Goal: Information Seeking & Learning: Find specific fact

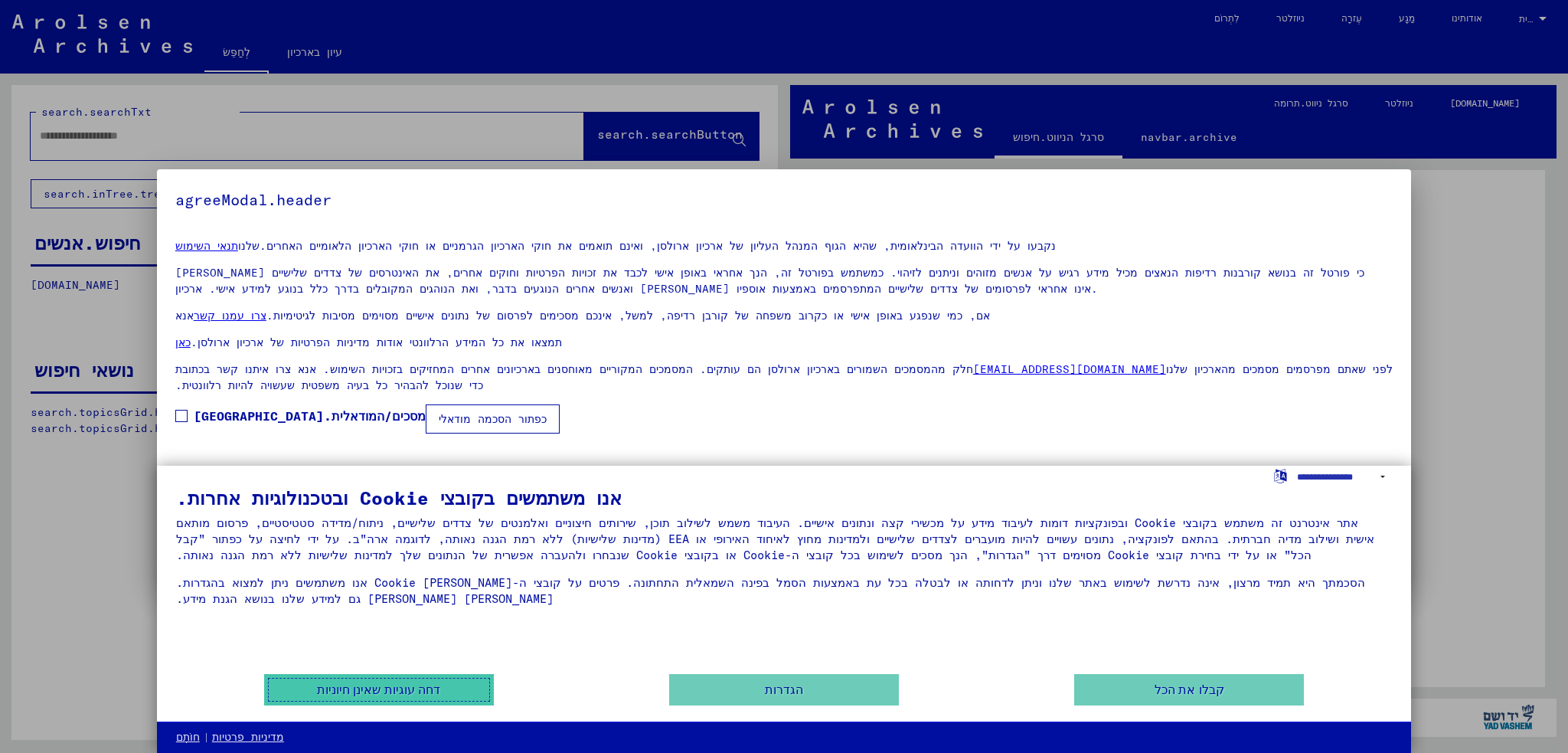
click at [422, 687] on font "דחה עוגיות שאינן חיוניות" at bounding box center [379, 689] width 123 height 13
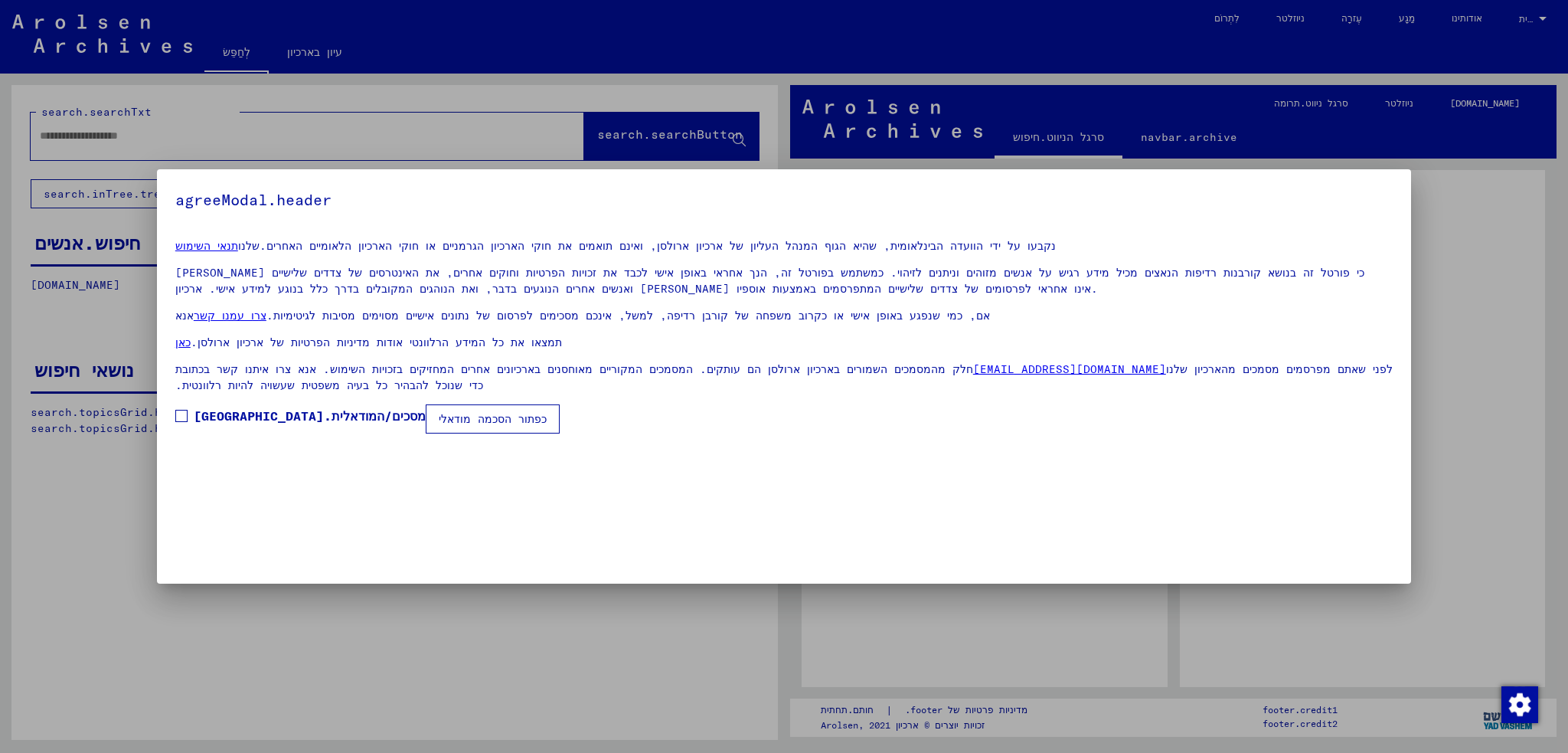
click at [438, 424] on font "כפתור הסכמה מודאלי" at bounding box center [492, 418] width 108 height 13
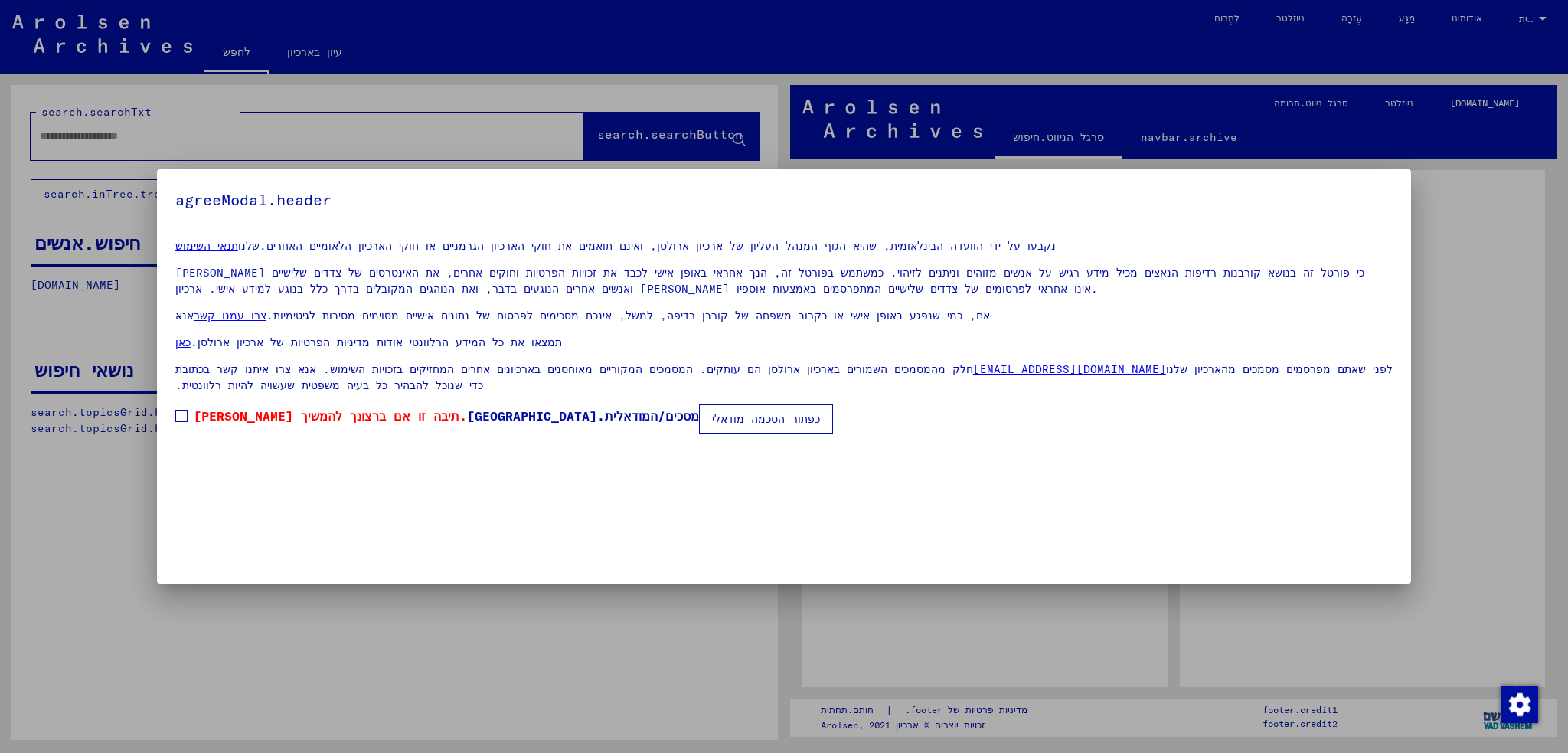
click at [699, 410] on button "כפתור הסכמה מודאלי" at bounding box center [765, 418] width 134 height 30
click at [187, 417] on span at bounding box center [181, 416] width 13 height 13
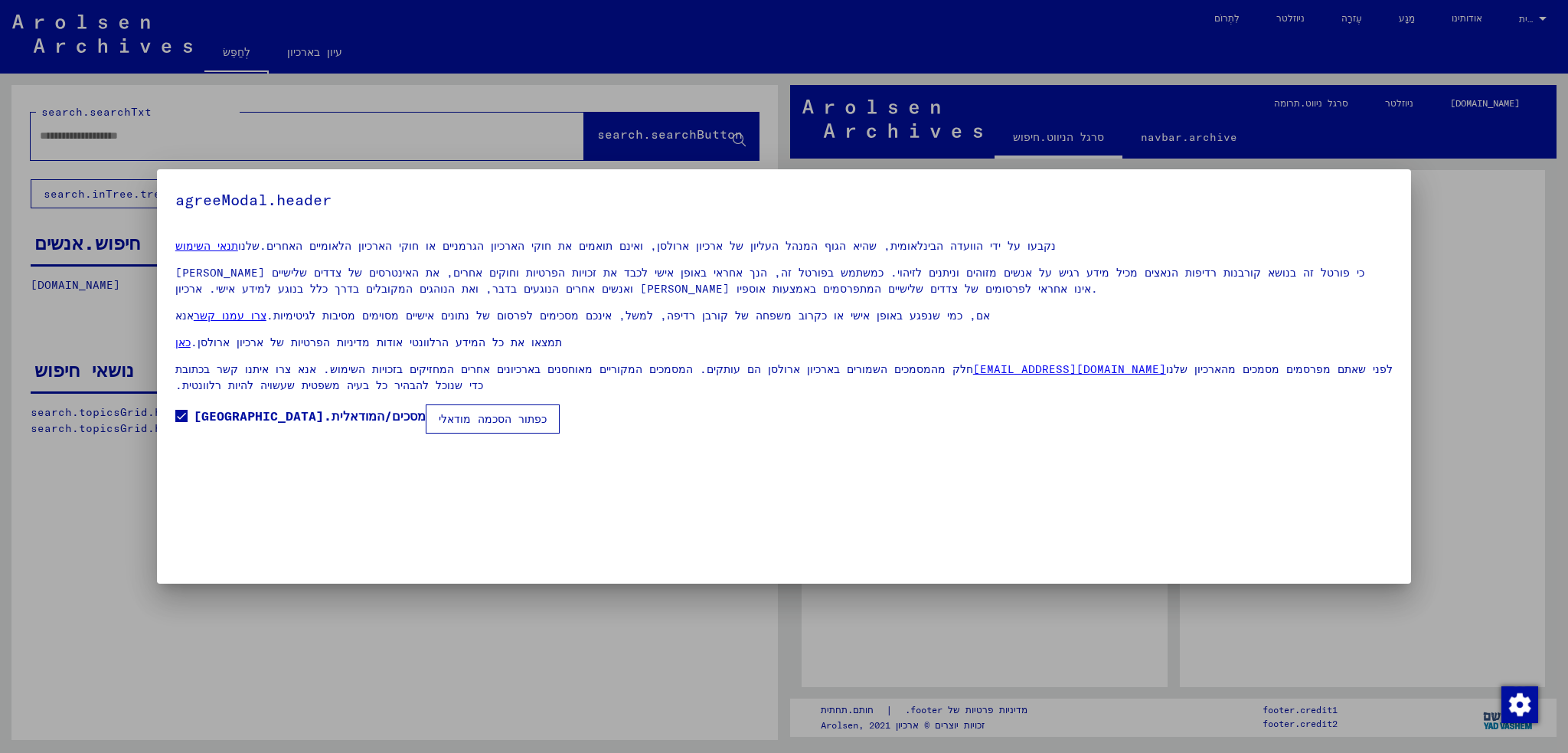
click at [438, 419] on font "כפתור הסכמה מודאלי" at bounding box center [492, 418] width 108 height 13
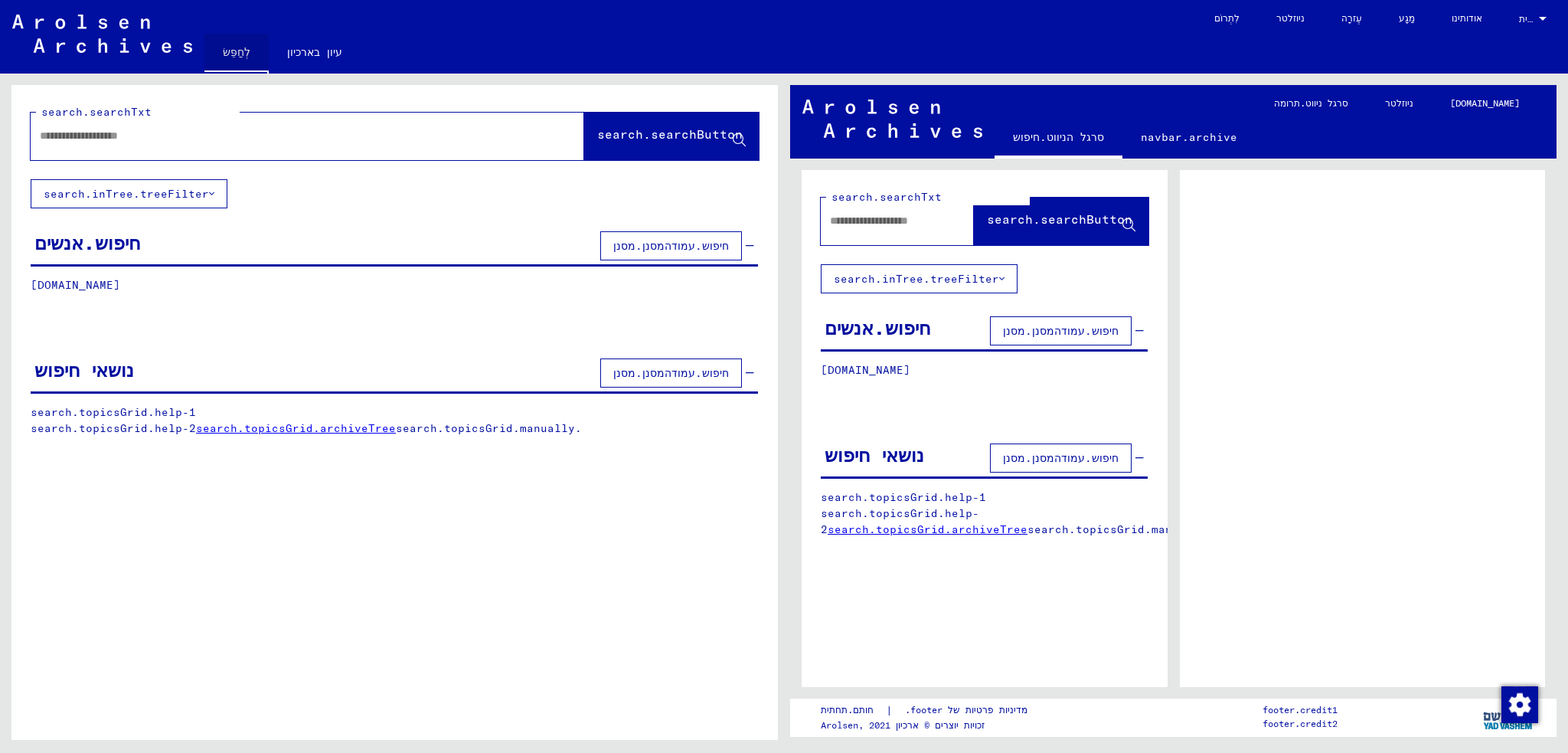
click at [236, 54] on font "לְחַפֵּשׂ" at bounding box center [236, 52] width 28 height 13
click at [496, 140] on input "text" at bounding box center [293, 136] width 507 height 16
type input "**********"
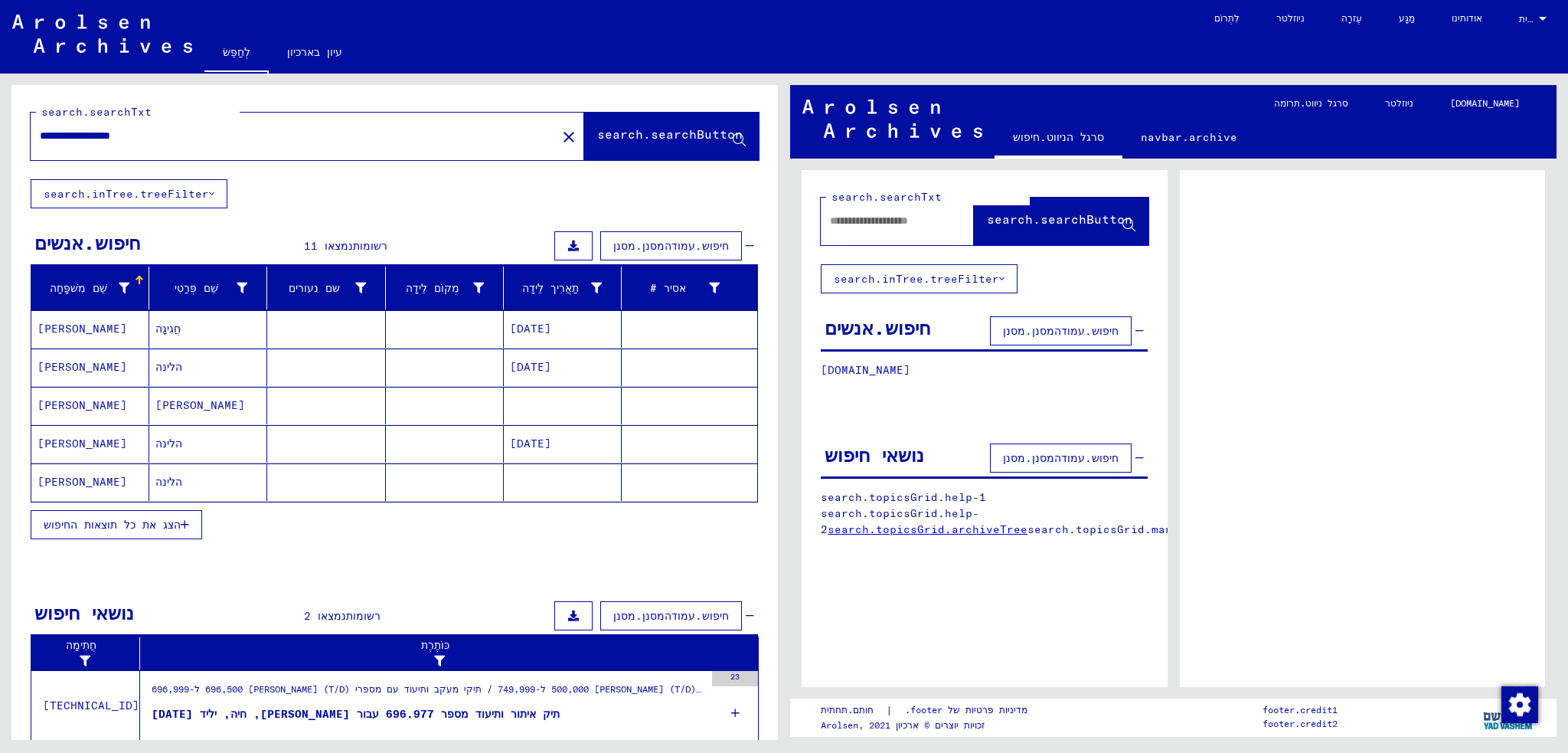
click at [189, 521] on icon "button" at bounding box center [185, 524] width 8 height 11
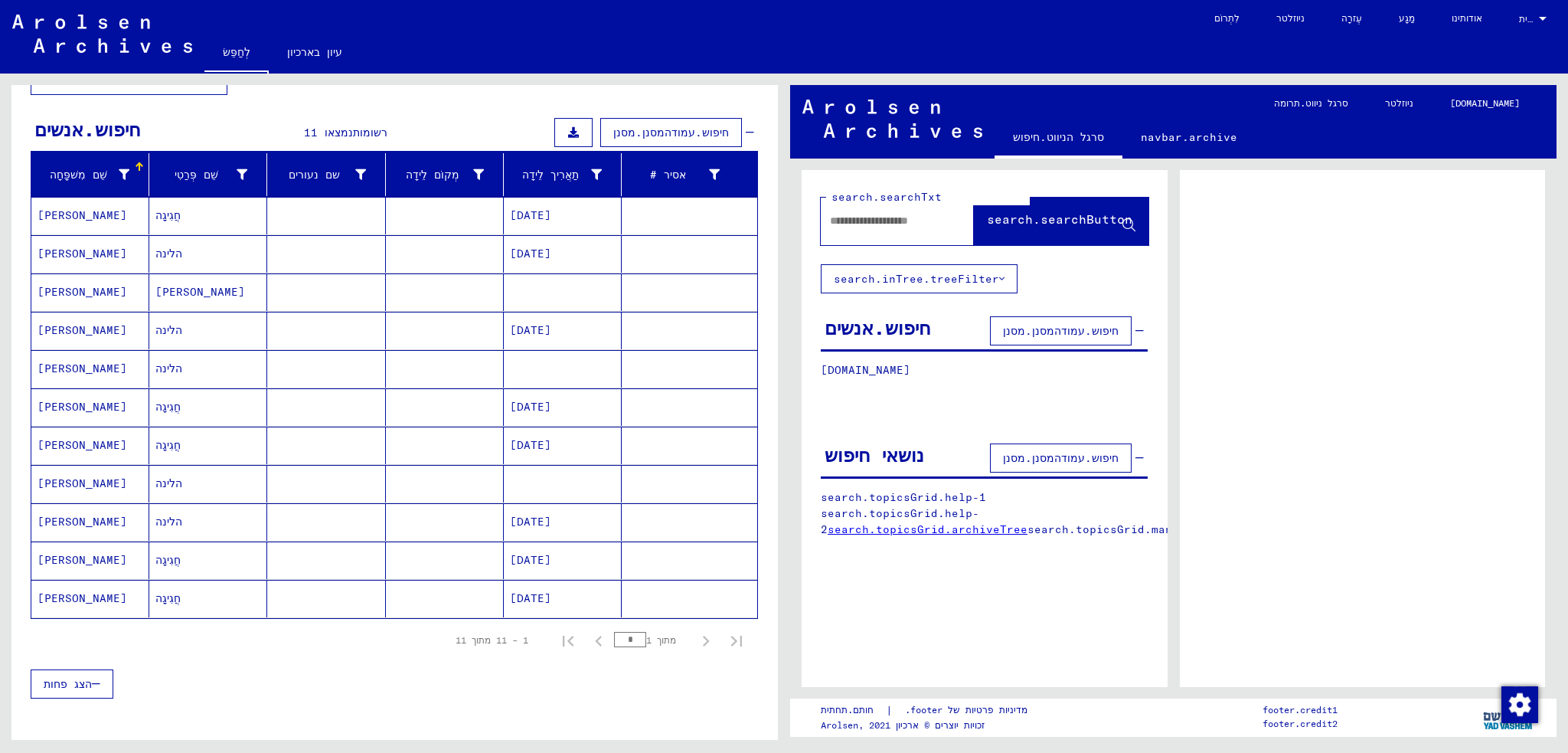
scroll to position [153, 0]
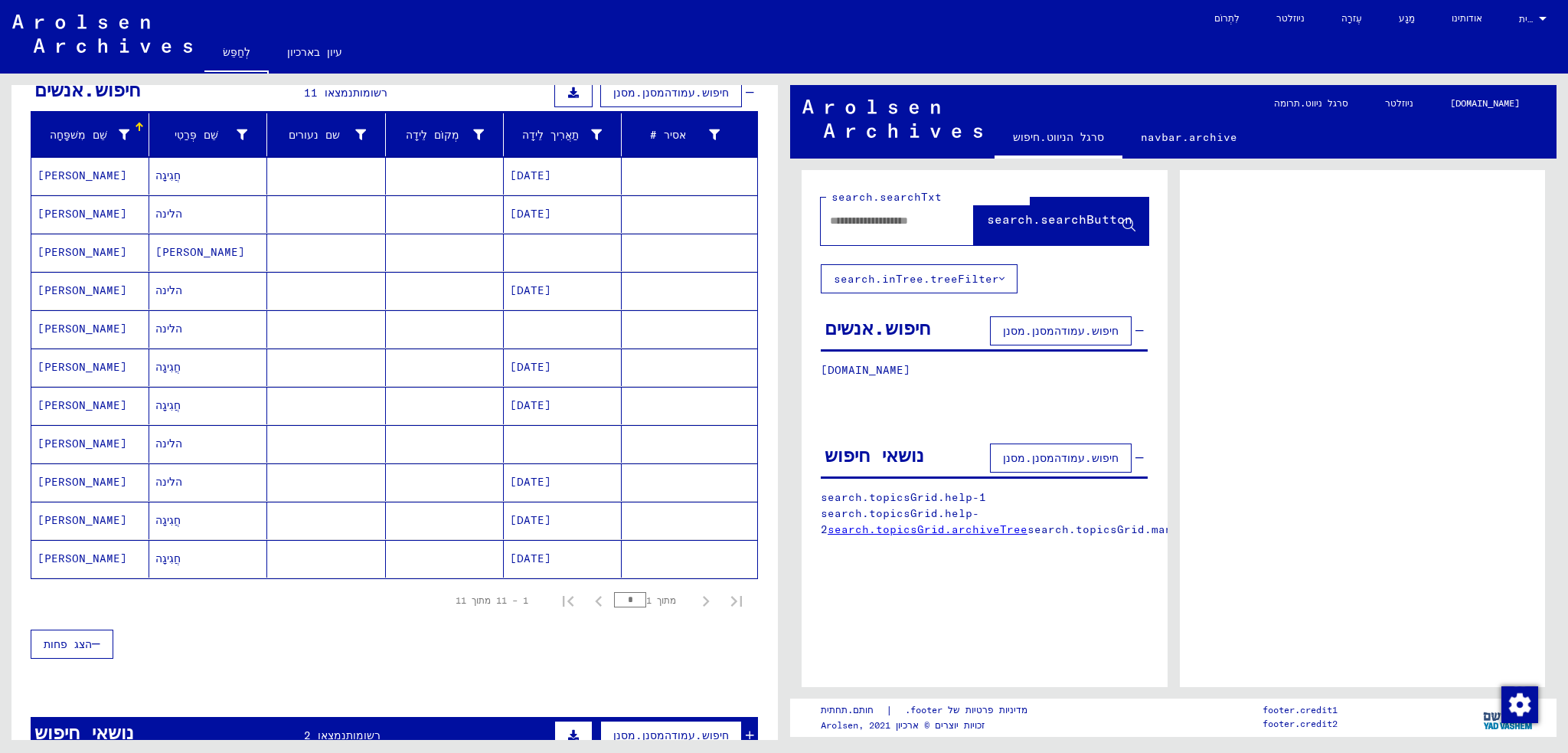
click at [159, 212] on font "הלינה" at bounding box center [169, 213] width 27 height 13
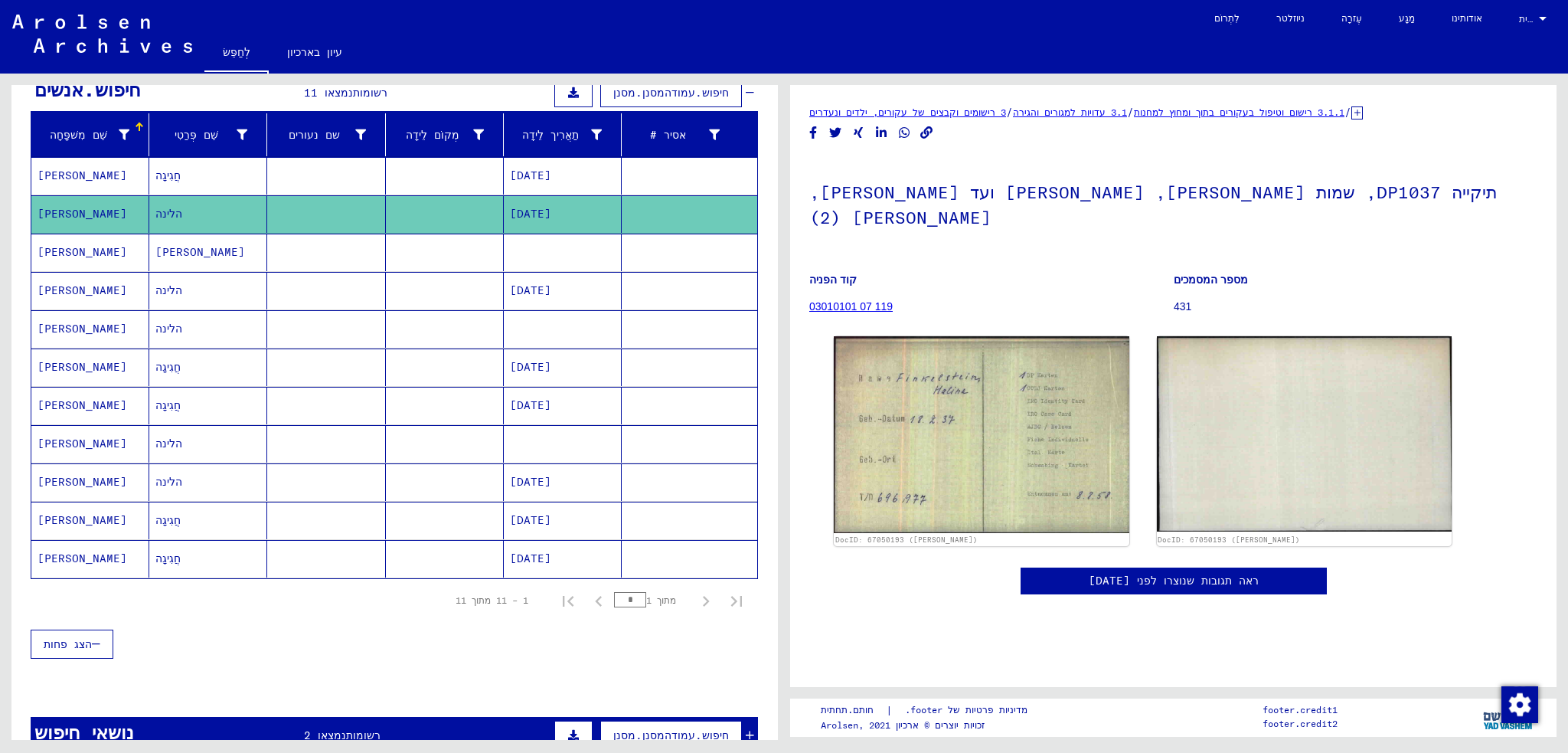
click at [861, 300] on font "03010101 07 119" at bounding box center [851, 306] width 83 height 13
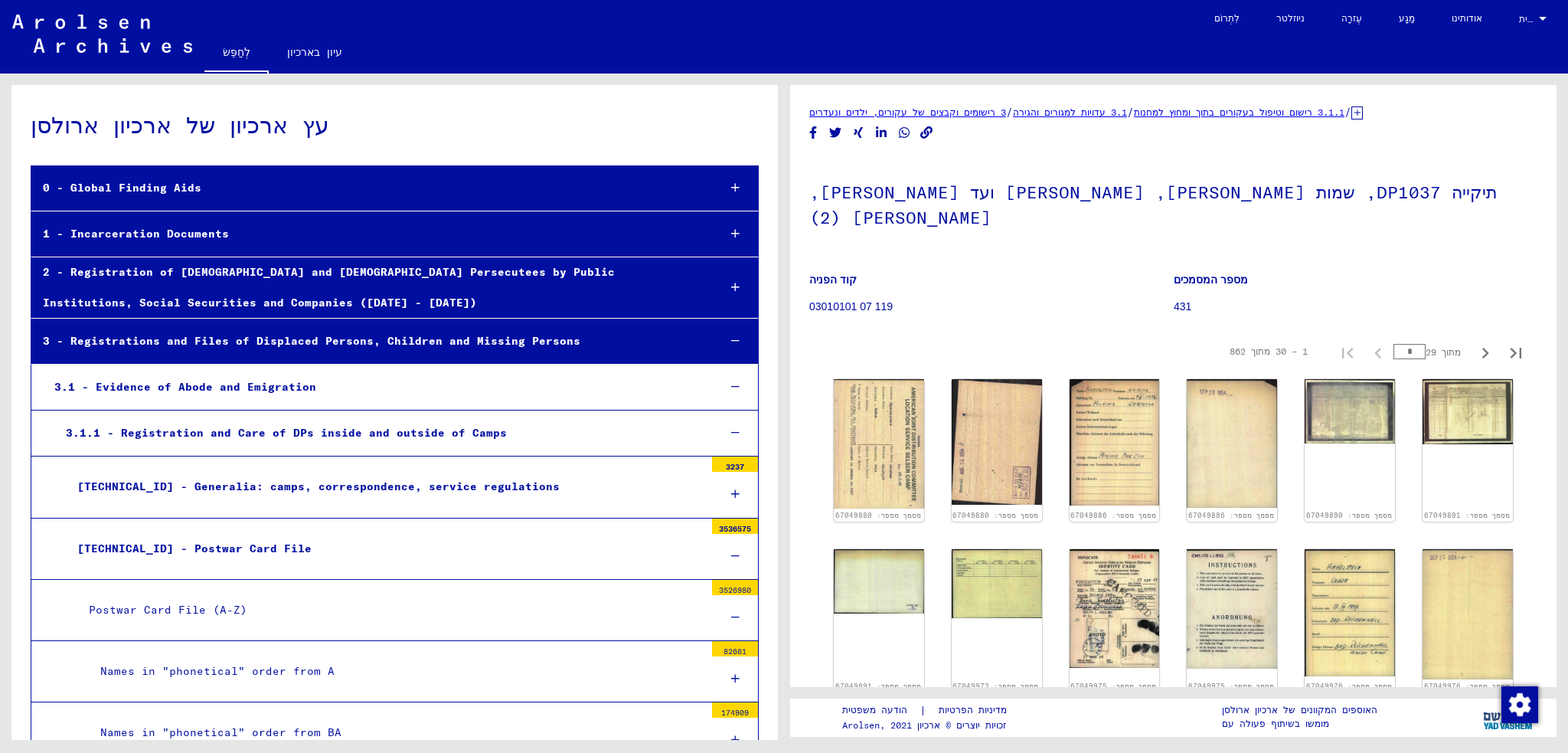
scroll to position [9287, 0]
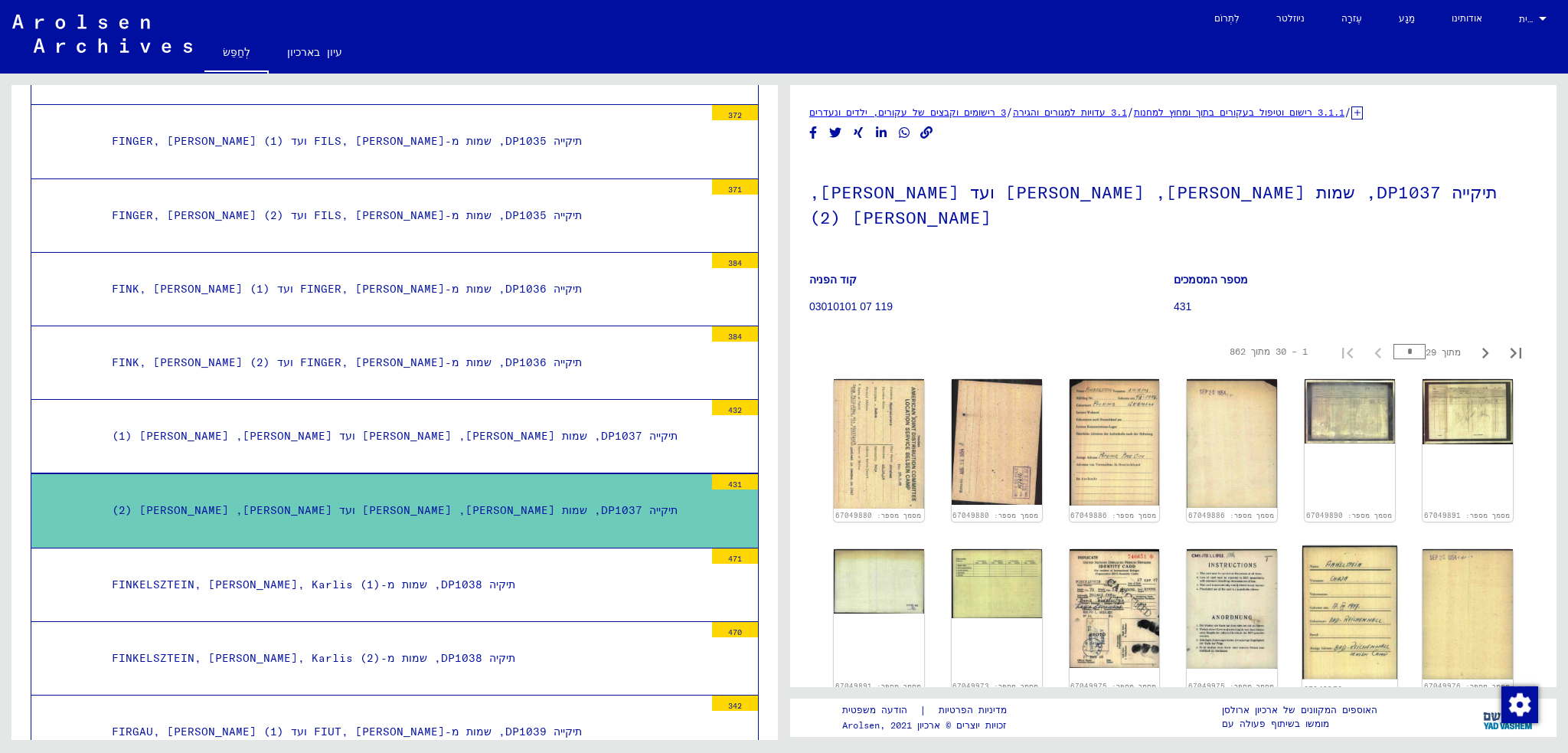
click at [1317, 560] on img at bounding box center [1349, 611] width 95 height 133
click at [1098, 408] on img at bounding box center [1114, 442] width 95 height 132
click at [1337, 112] on font "3.1.1 רישום וטיפול בעקורים בתוך ומחוץ למחנות" at bounding box center [1239, 112] width 211 height 12
click at [1474, 342] on icon "עמוד הבא" at bounding box center [1485, 352] width 21 height 21
type input "*"
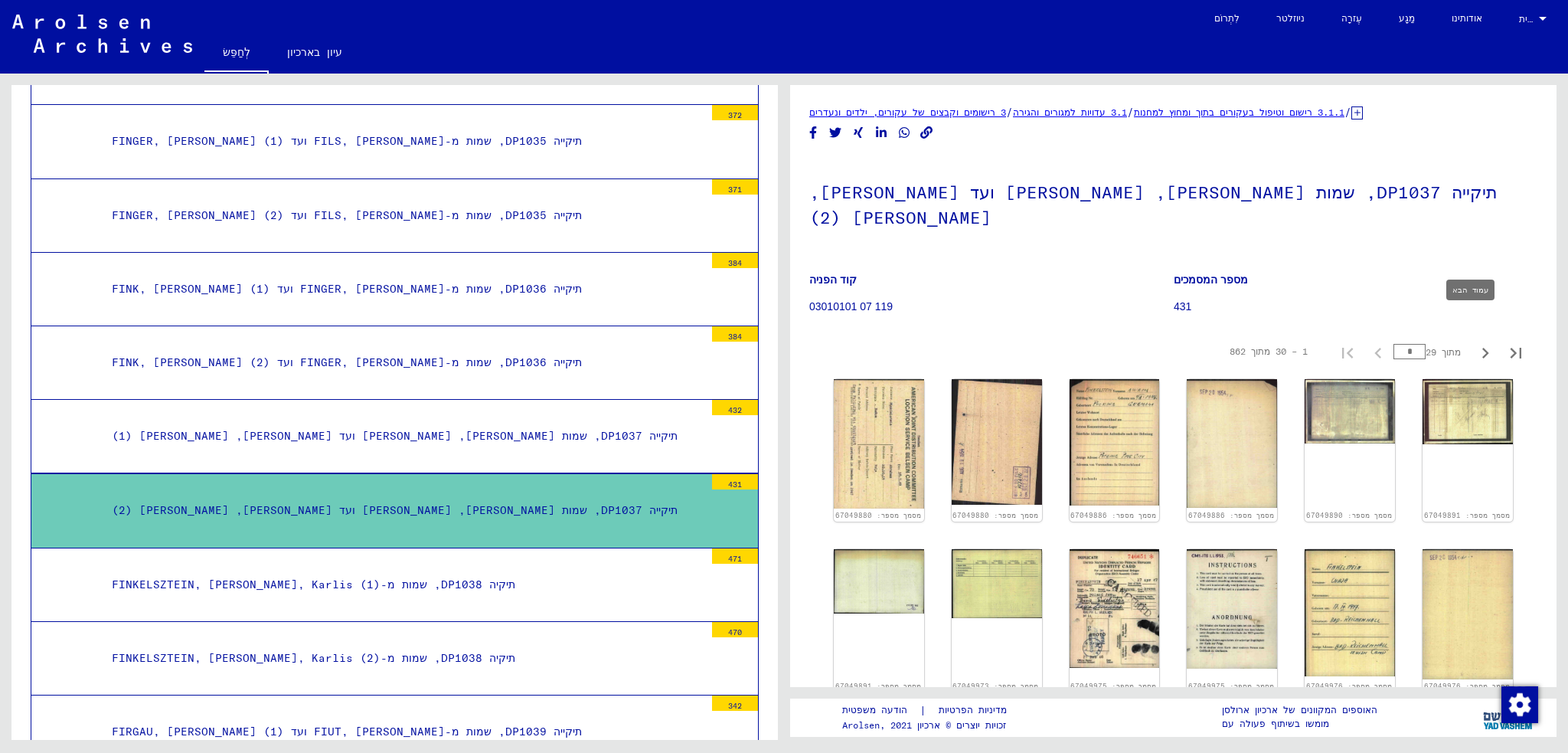
type input "*"
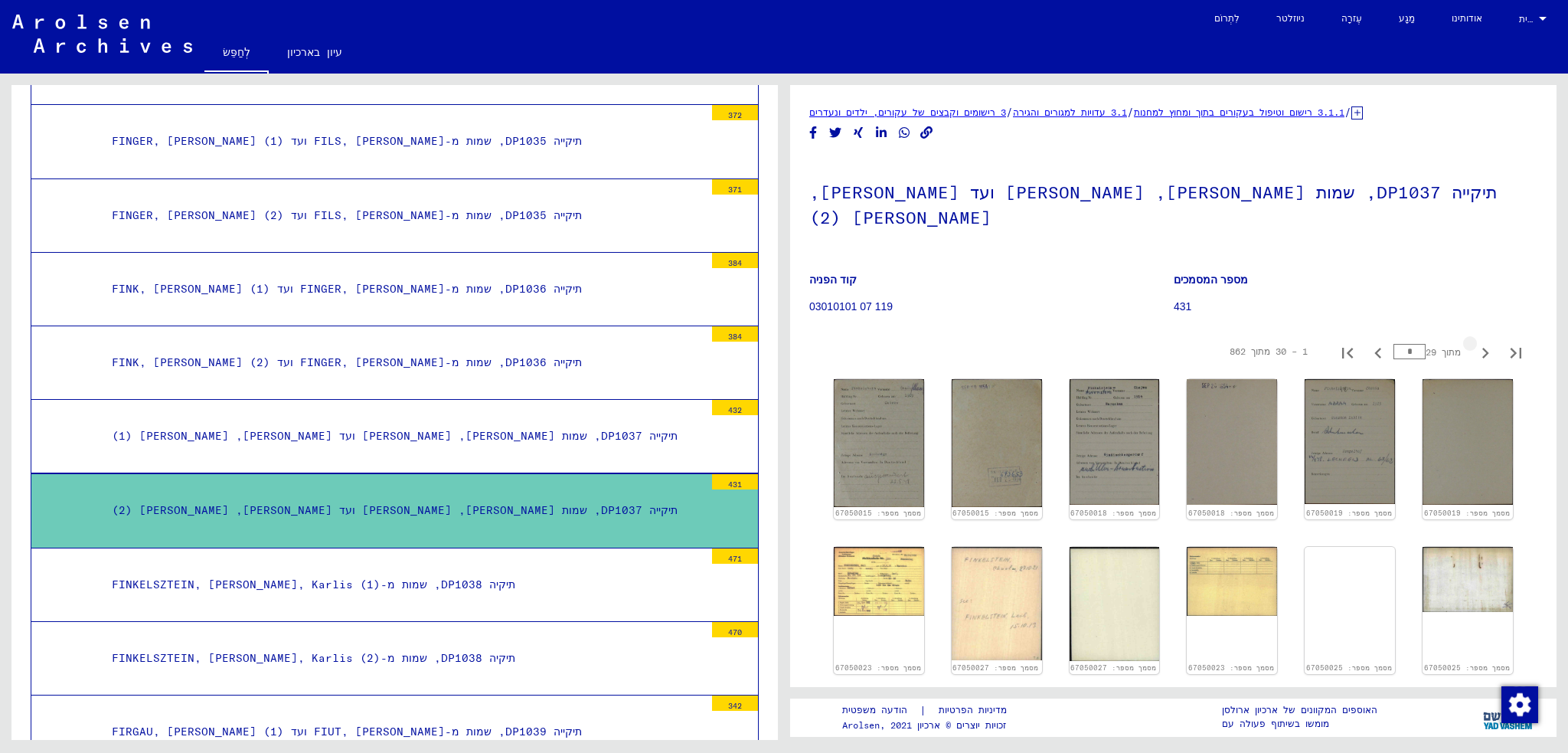
click at [1474, 342] on icon "עמוד הבא" at bounding box center [1485, 352] width 21 height 21
type input "*"
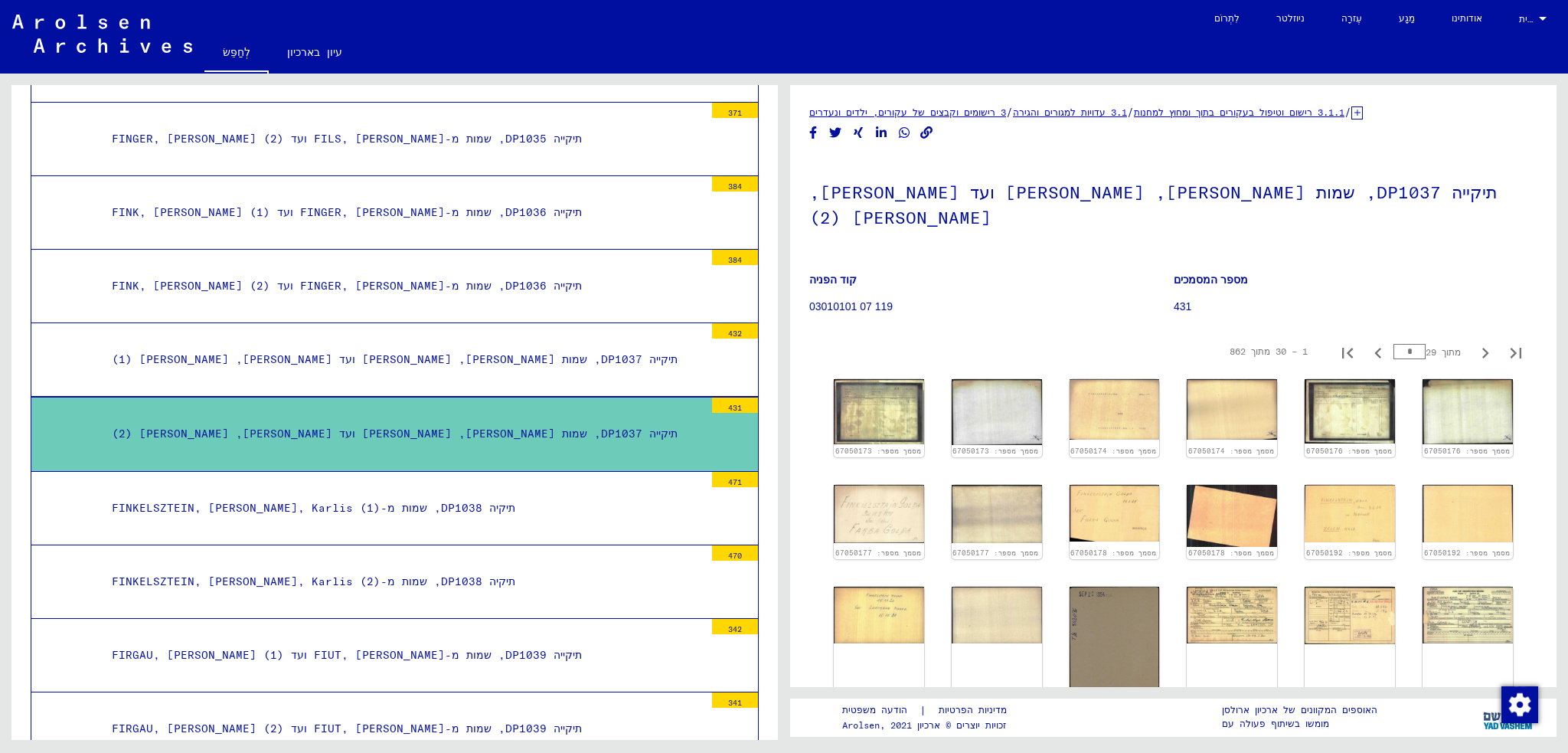
scroll to position [9287, 0]
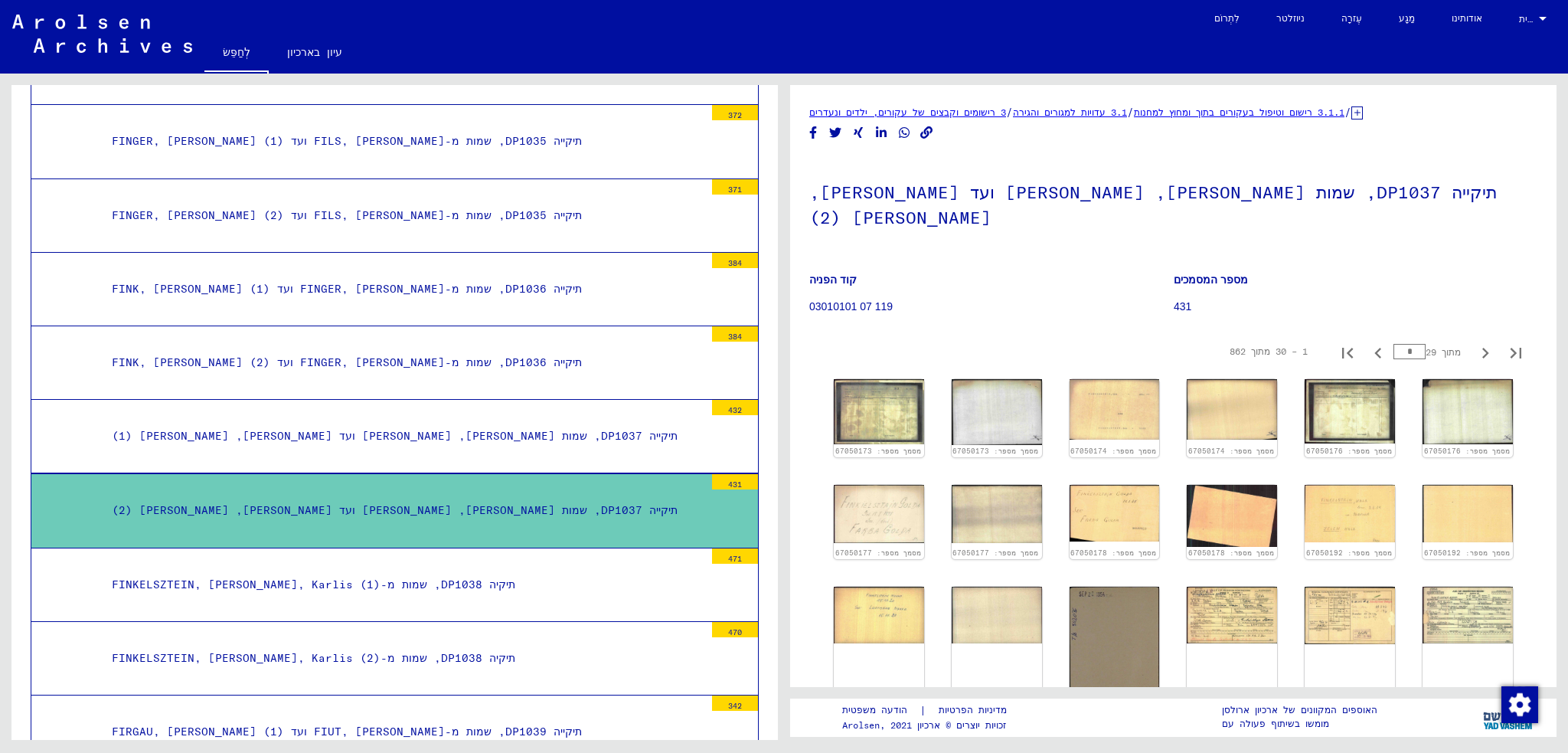
click at [343, 428] on font "תיקייה DP1037, שמות [PERSON_NAME], [PERSON_NAME] ועד [PERSON_NAME], [PERSON_NAM…" at bounding box center [395, 435] width 566 height 13
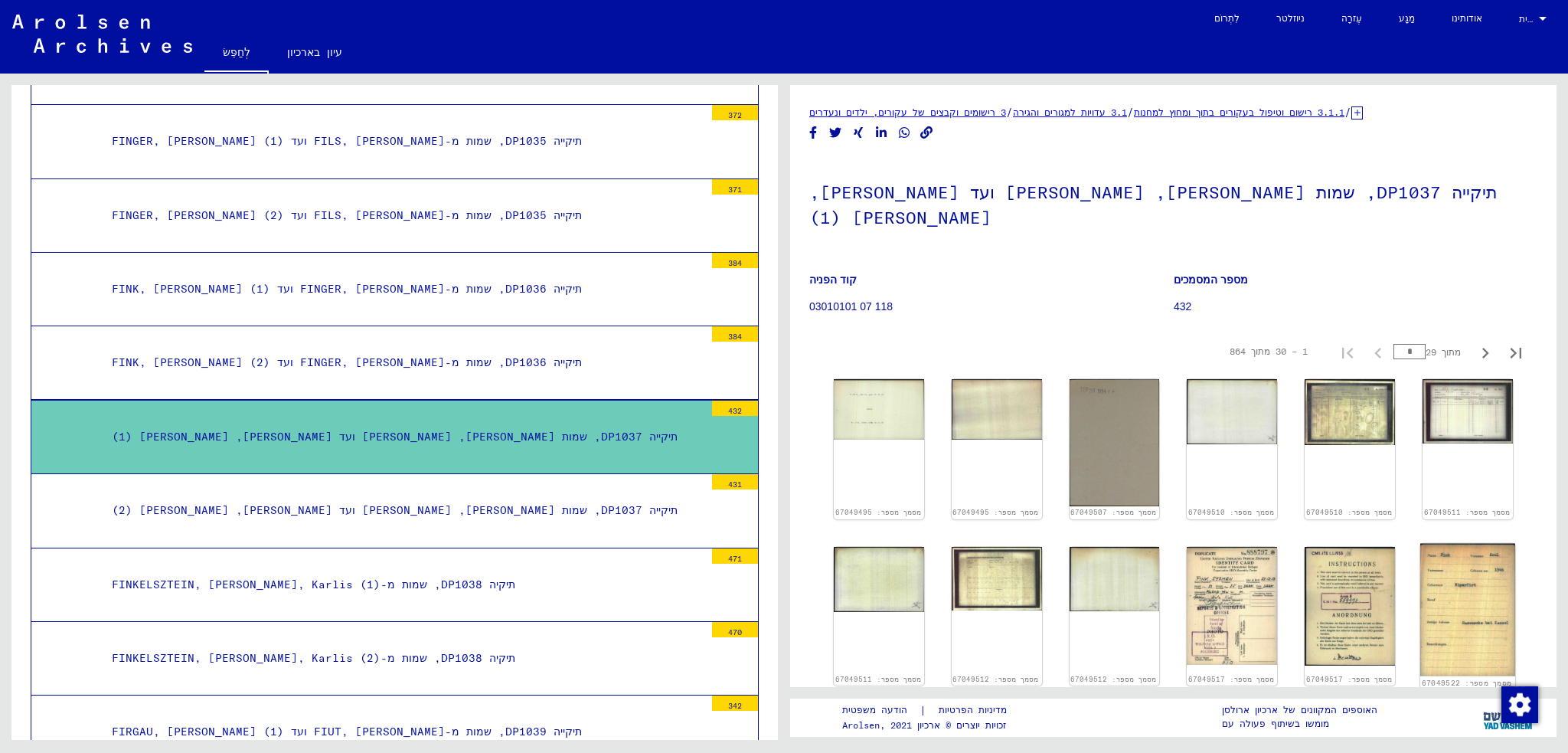
click at [1468, 586] on img at bounding box center [1467, 609] width 95 height 132
click at [938, 114] on font "3 רישומים וקבצים של עקורים, ילדים ונעדרים" at bounding box center [907, 112] width 196 height 12
click at [1283, 114] on font "3.1.1 רישום וטיפול בעקורים בתוך ומחוץ למחנות" at bounding box center [1239, 112] width 211 height 12
click at [336, 51] on font "עיון בארכיון" at bounding box center [314, 52] width 55 height 13
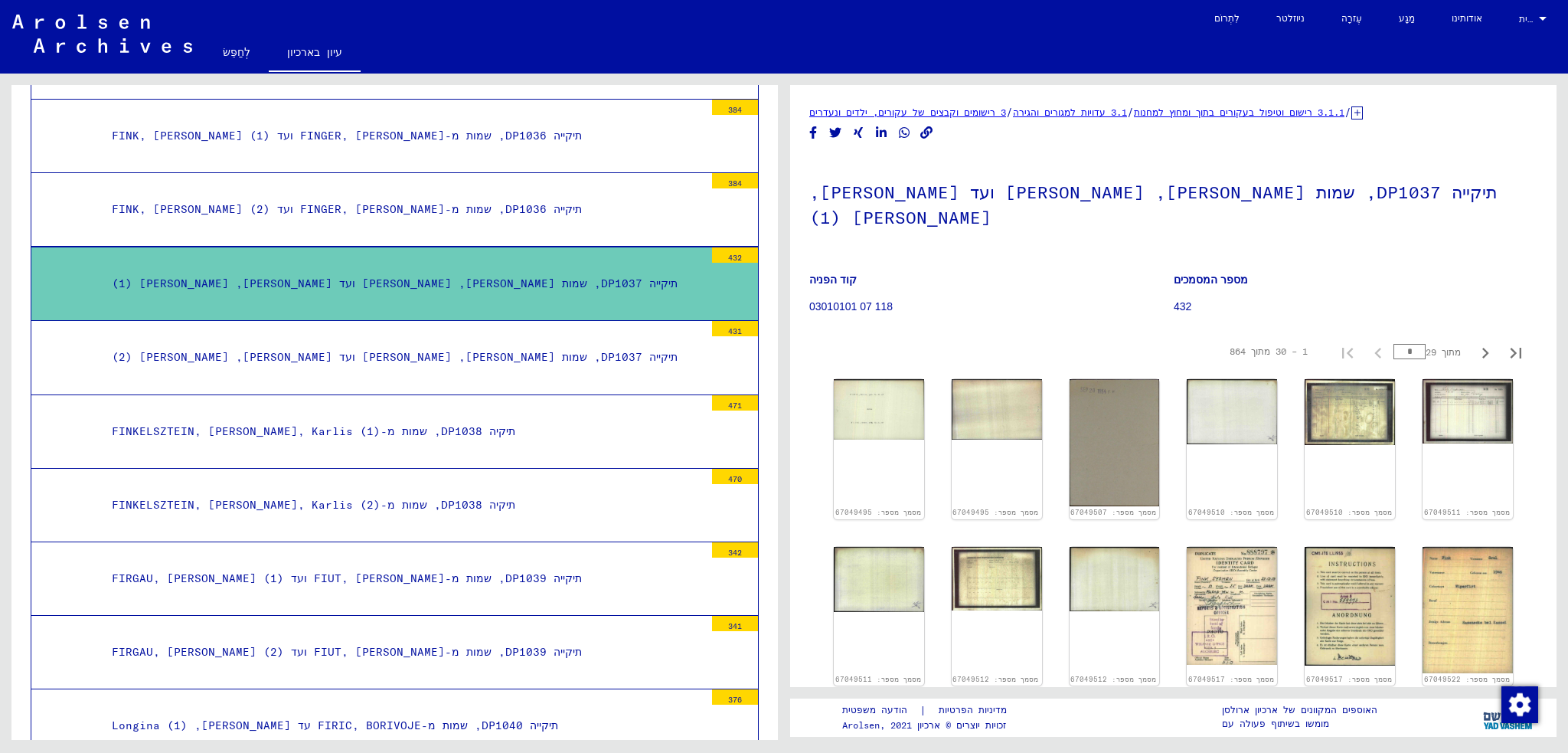
click at [1459, 14] on font "אודותינו" at bounding box center [1466, 19] width 30 height 12
